Goal: Transaction & Acquisition: Purchase product/service

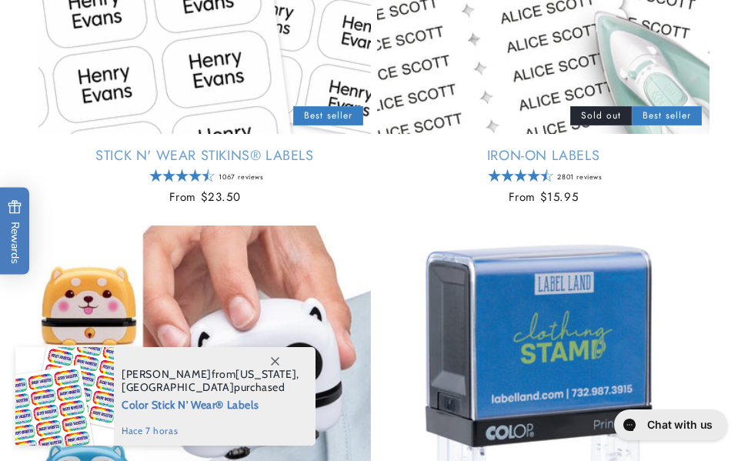
click at [282, 147] on link "Stick N' Wear Stikins® Labels" at bounding box center [204, 156] width 332 height 18
click at [283, 147] on link "Stick N' Wear Stikins® Labels" at bounding box center [204, 156] width 332 height 18
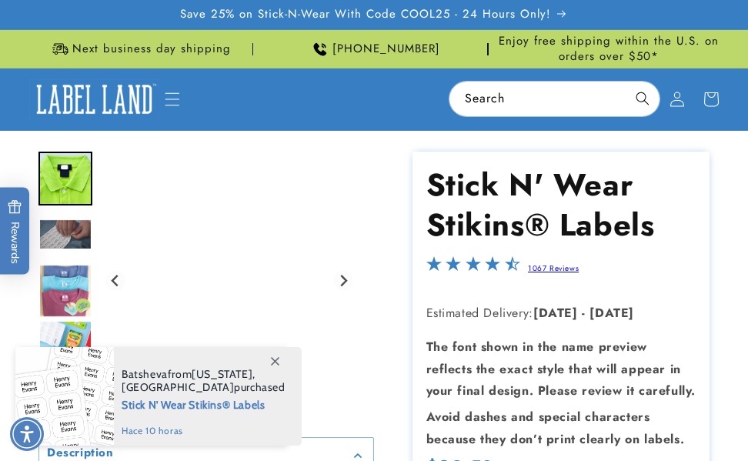
scroll to position [724, 0]
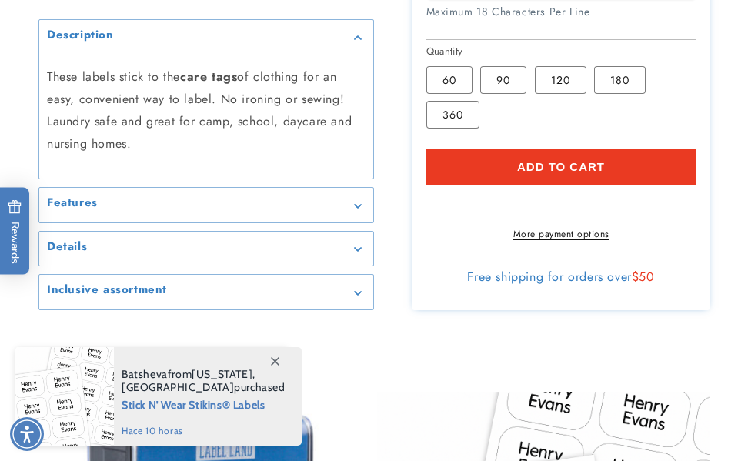
click at [549, 227] on link "More payment options" at bounding box center [561, 234] width 270 height 14
click at [548, 227] on link "More payment options" at bounding box center [561, 234] width 270 height 14
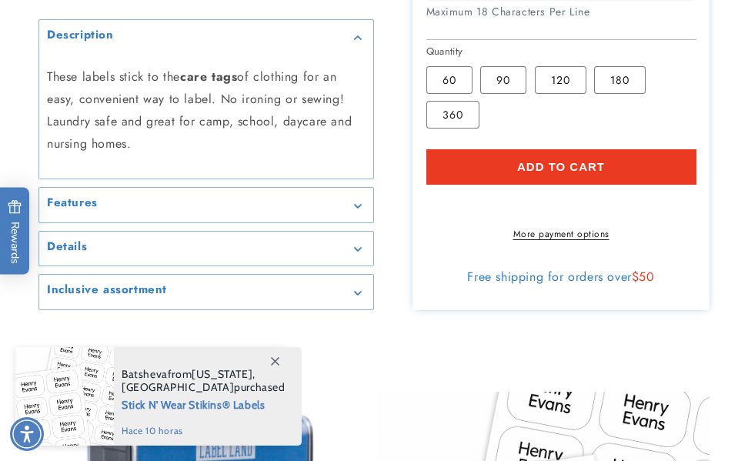
click at [548, 227] on link "More payment options" at bounding box center [561, 234] width 270 height 14
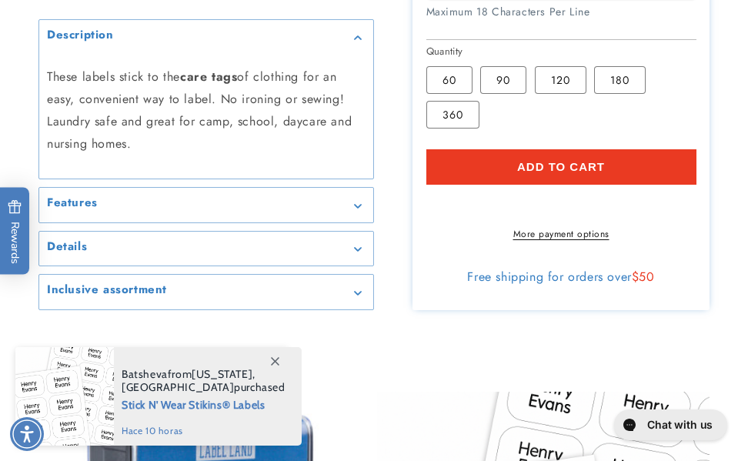
scroll to position [0, 0]
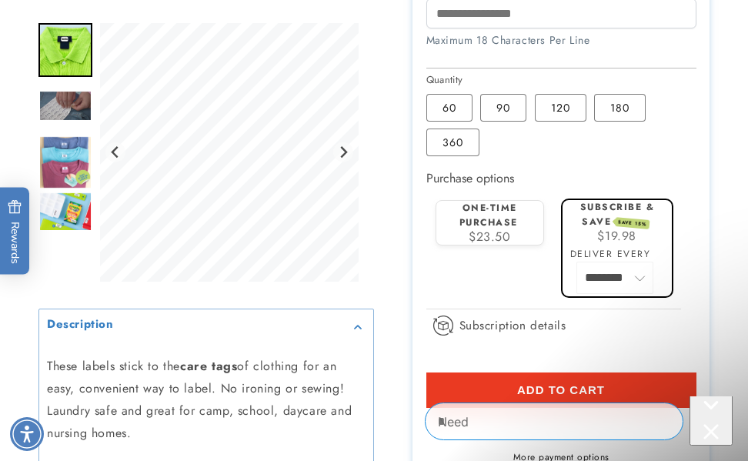
type input "******"
click at [529, 450] on link "More payment options" at bounding box center [561, 457] width 270 height 14
click at [431, 417] on shop-pay-wallet-button at bounding box center [428, 426] width 5 height 18
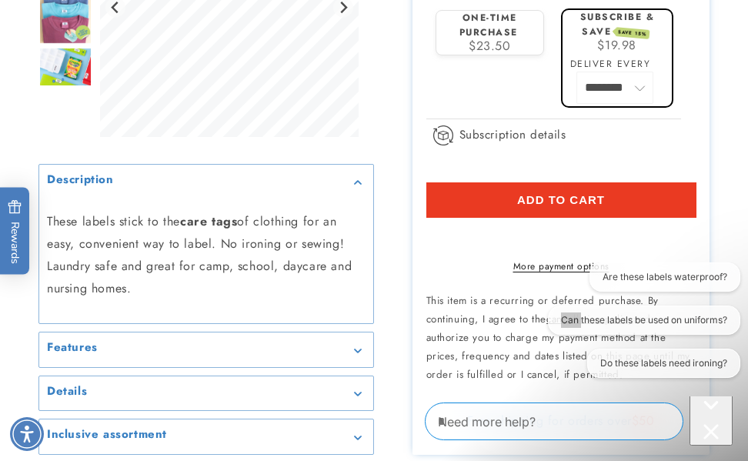
drag, startPoint x: 708, startPoint y: 420, endPoint x: 693, endPoint y: 408, distance: 19.1
click at [707, 424] on icon "Close conversation starters" at bounding box center [710, 431] width 15 height 15
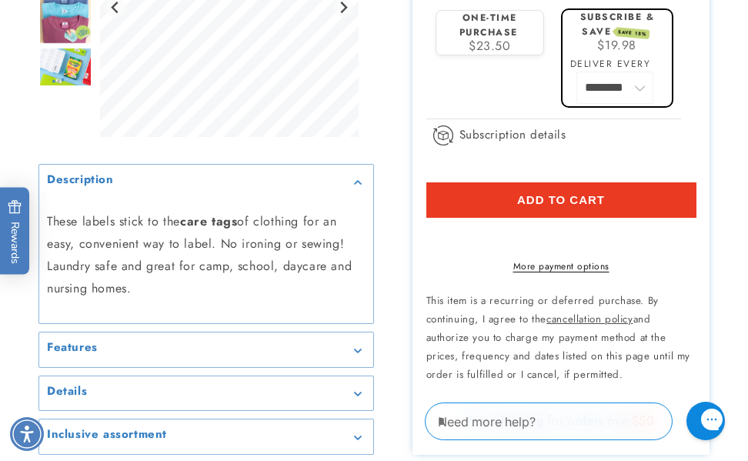
click at [569, 313] on div "More payment options This item is a recurring or deferred purchase. By continui…" at bounding box center [561, 305] width 270 height 160
click at [572, 273] on link "More payment options" at bounding box center [561, 266] width 270 height 14
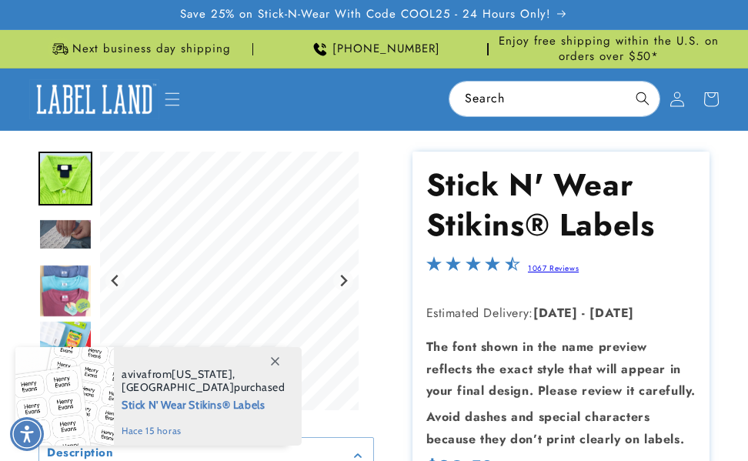
scroll to position [469, 0]
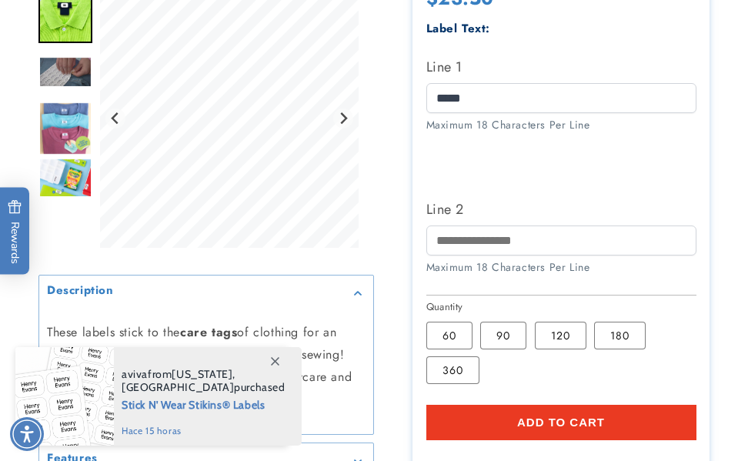
click at [431, 449] on shop-pay-wallet-button at bounding box center [428, 458] width 5 height 18
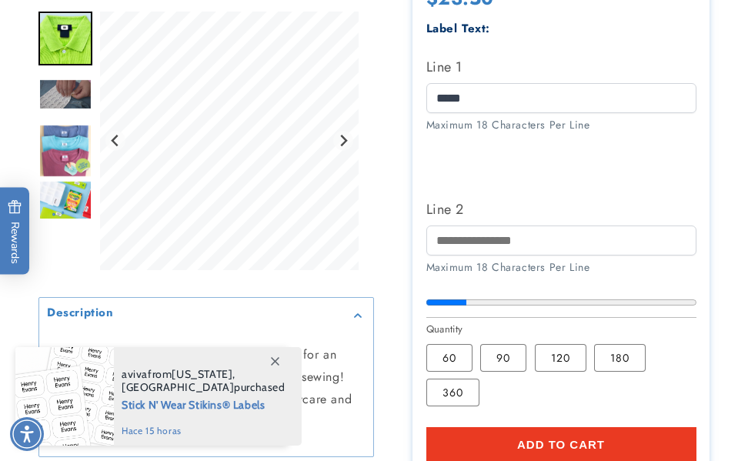
type input "**"
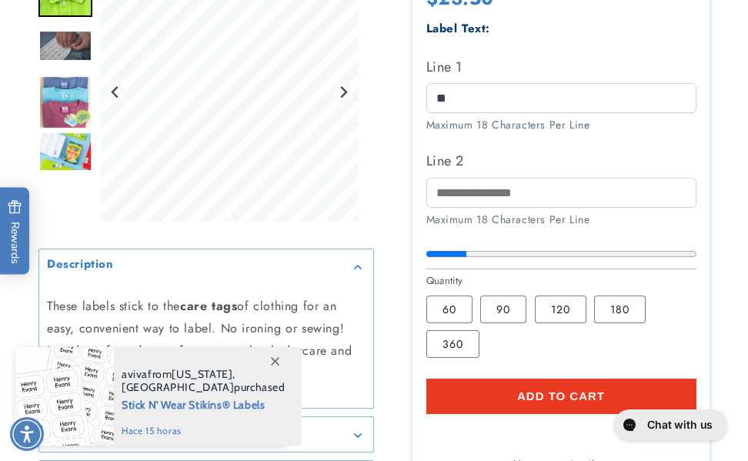
scroll to position [0, 0]
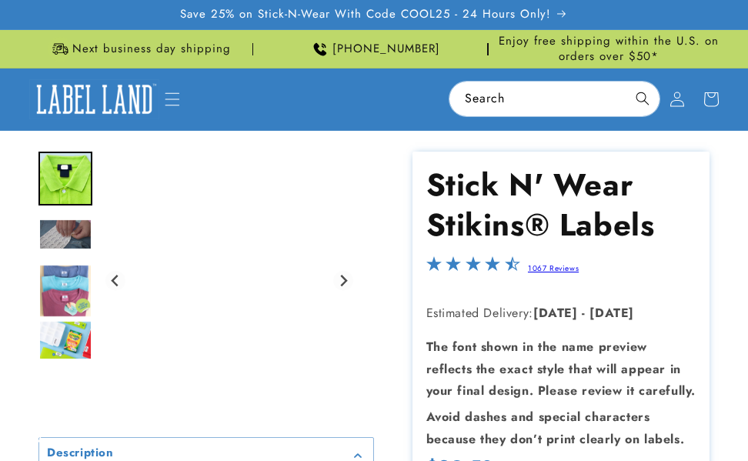
scroll to position [315, 0]
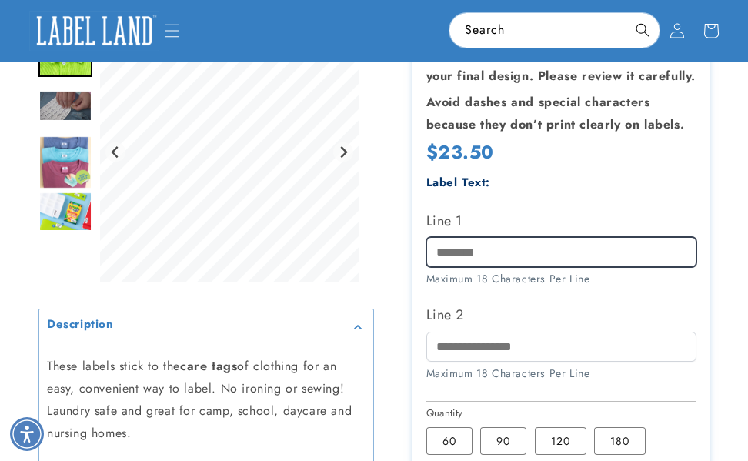
click at [519, 267] on input "Line 1" at bounding box center [561, 252] width 270 height 30
click at [520, 267] on input "*****" at bounding box center [561, 252] width 270 height 30
type input "********"
